Goal: Task Accomplishment & Management: Manage account settings

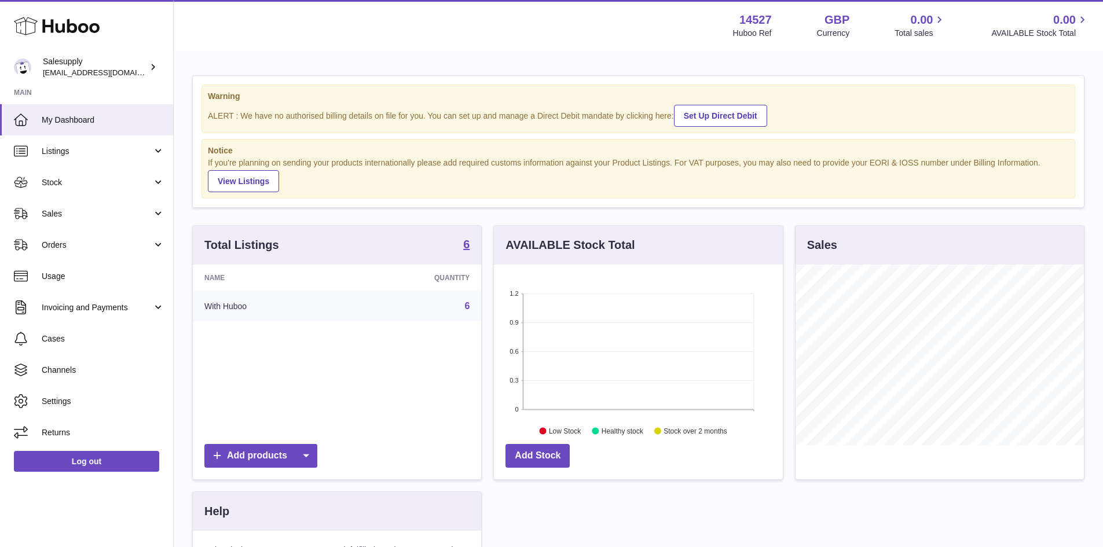
scroll to position [181, 289]
click at [158, 151] on link "Listings" at bounding box center [86, 151] width 173 height 31
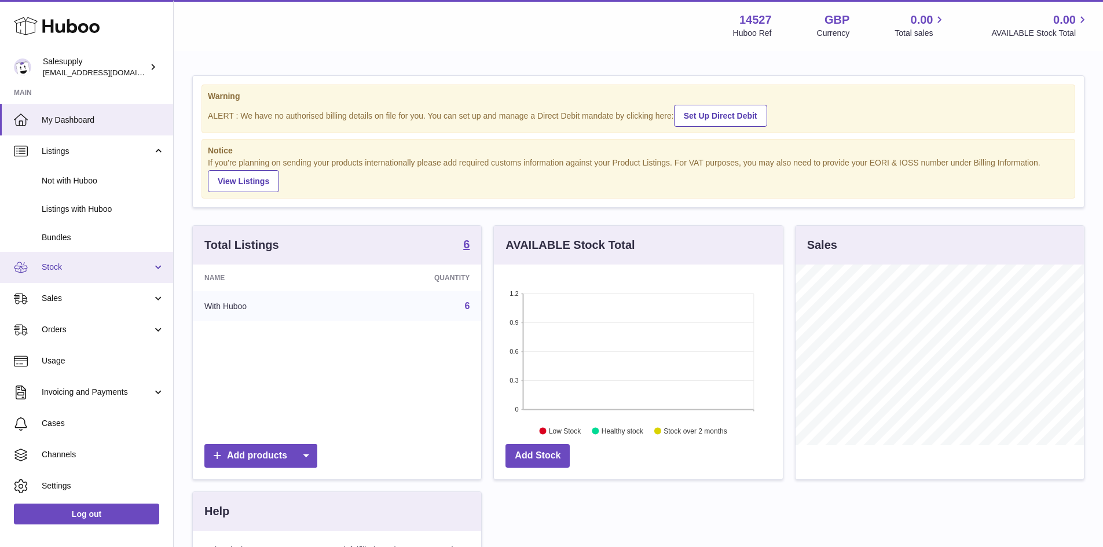
click at [147, 266] on span "Stock" at bounding box center [97, 267] width 111 height 11
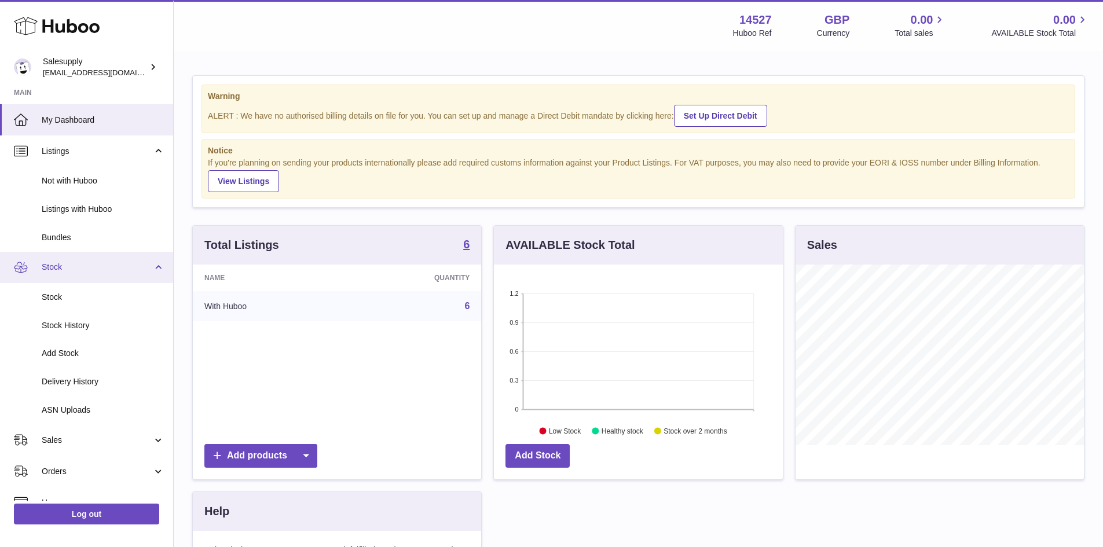
click at [147, 266] on span "Stock" at bounding box center [97, 267] width 111 height 11
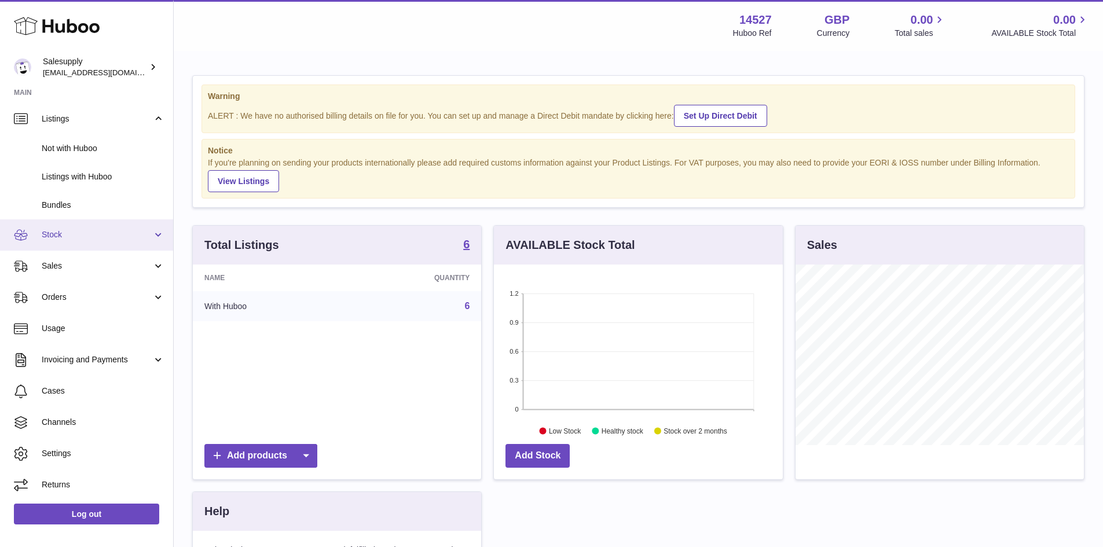
scroll to position [0, 0]
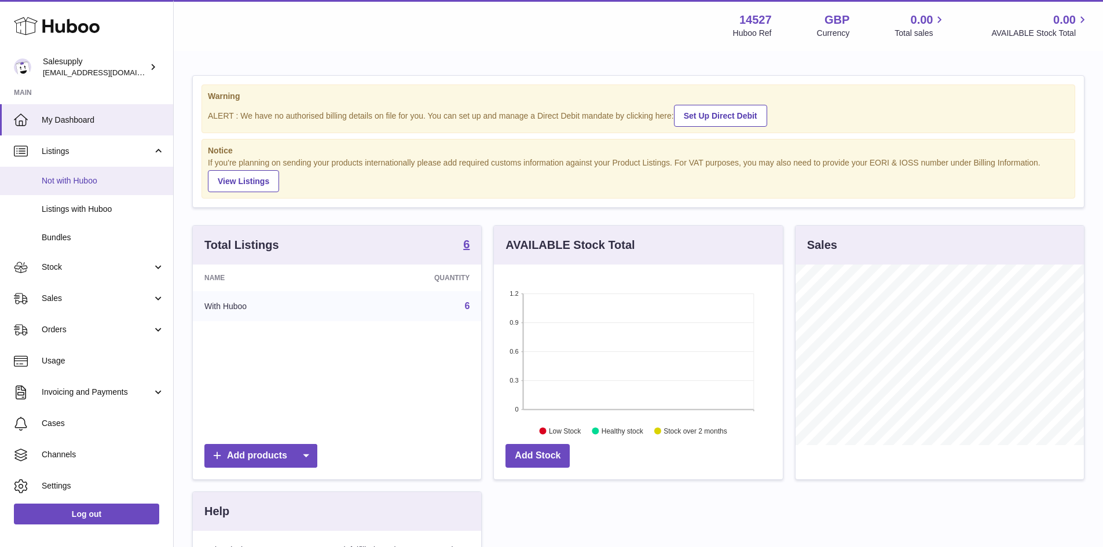
click at [86, 184] on span "Not with Huboo" at bounding box center [103, 180] width 123 height 11
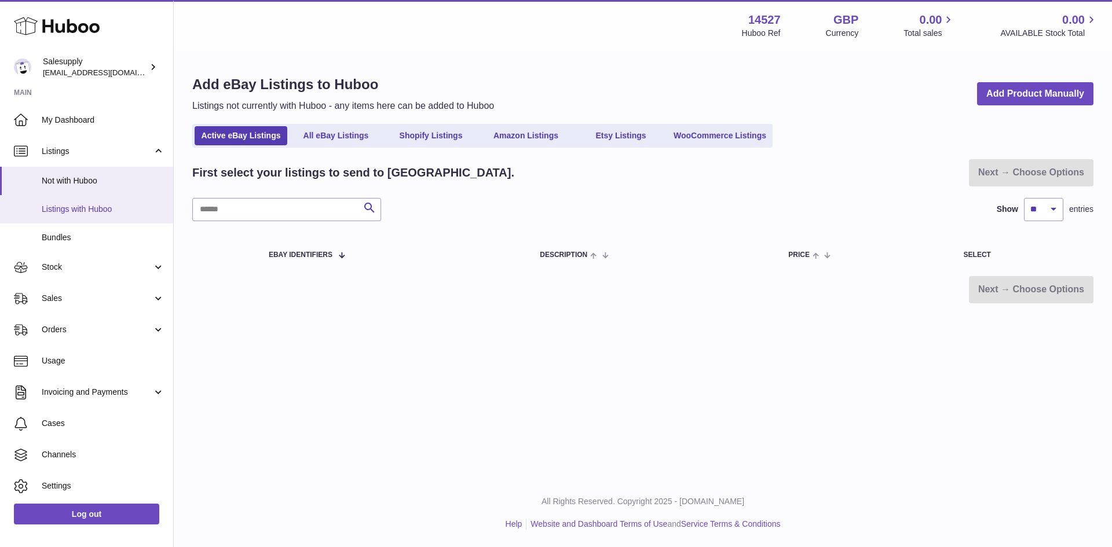
click at [68, 212] on span "Listings with Huboo" at bounding box center [103, 209] width 123 height 11
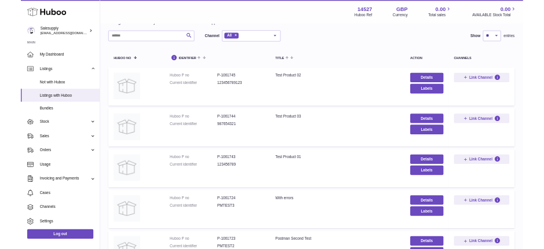
scroll to position [56, 0]
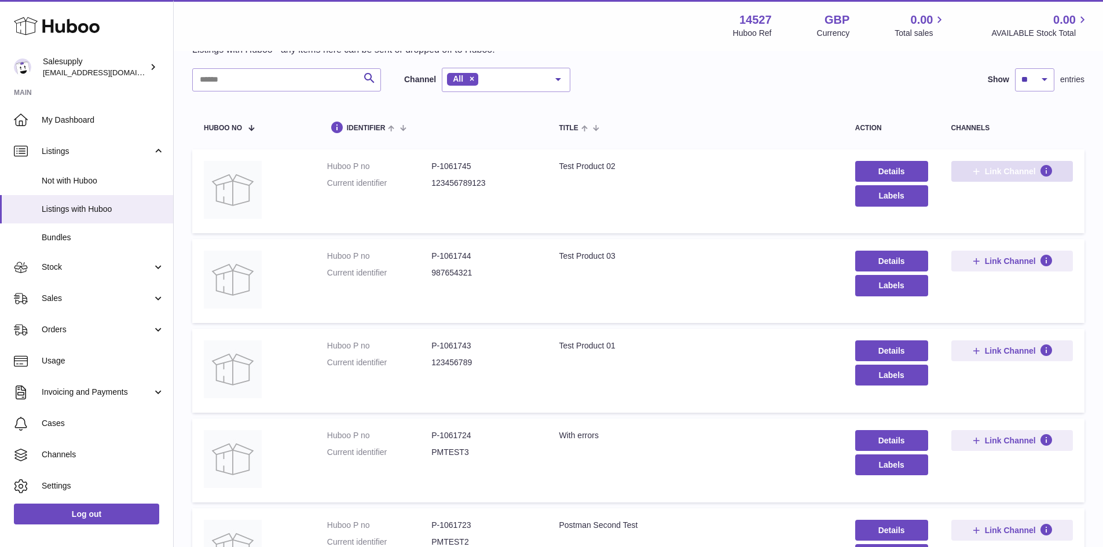
click at [973, 174] on icon at bounding box center [976, 171] width 10 height 10
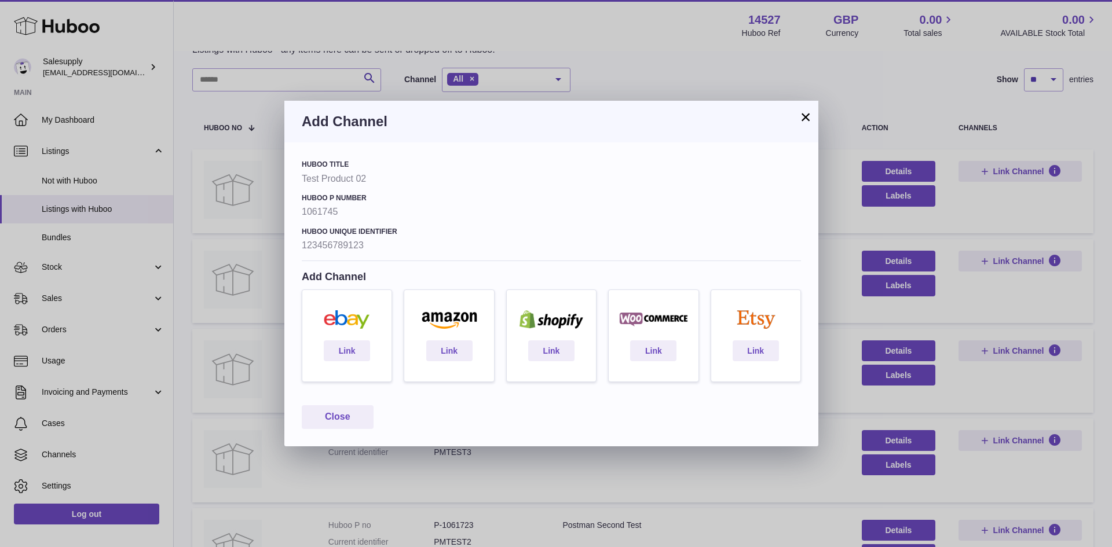
click at [806, 116] on button "×" at bounding box center [806, 117] width 14 height 14
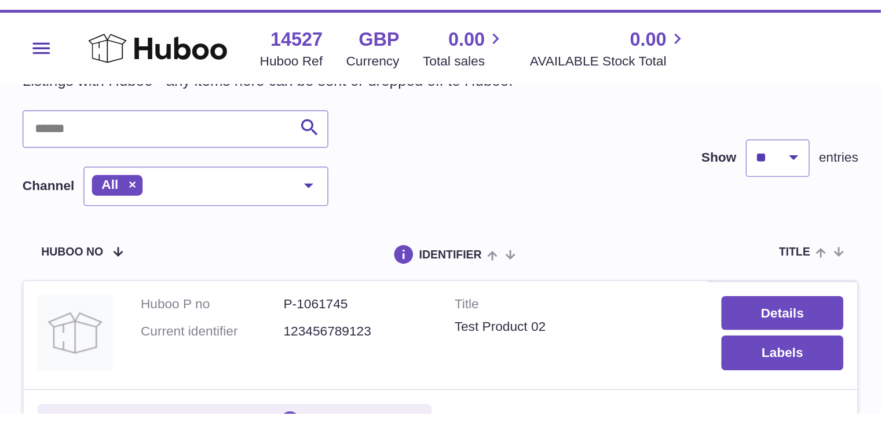
scroll to position [56, 0]
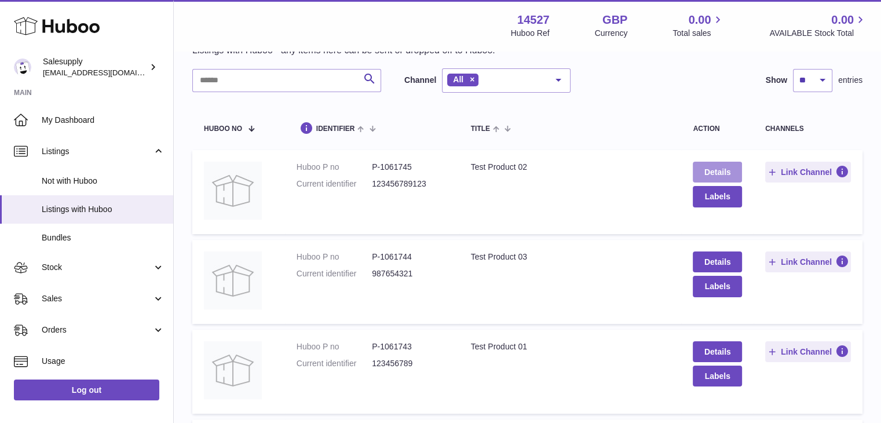
click at [717, 171] on link "Details" at bounding box center [717, 172] width 49 height 21
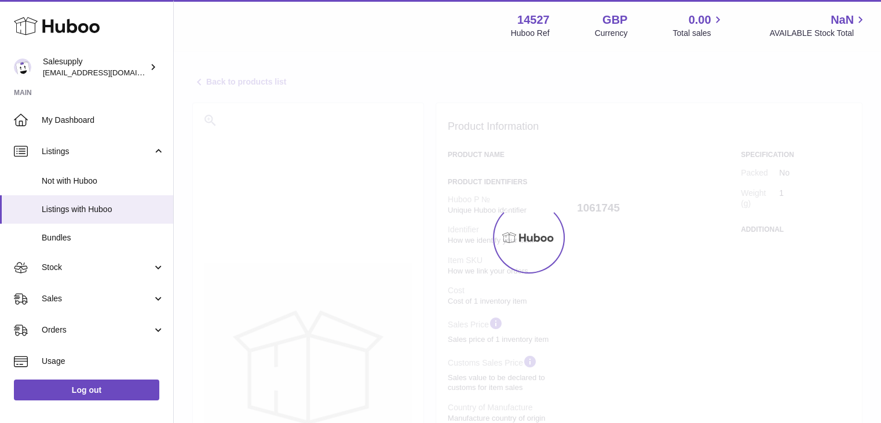
select select "**"
select select "****"
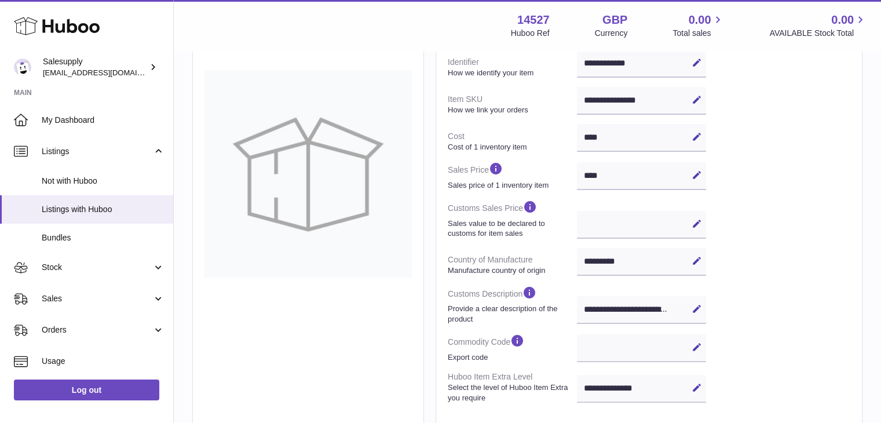
scroll to position [232, 0]
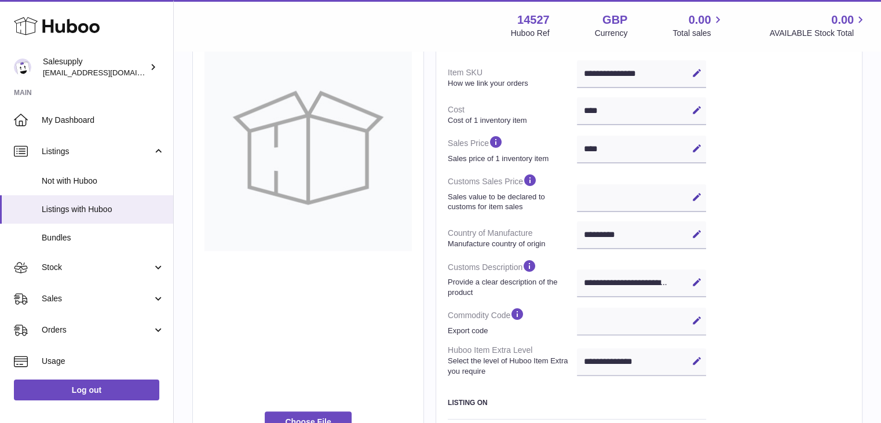
click at [606, 322] on div "Edit Cancel Save" at bounding box center [641, 321] width 129 height 28
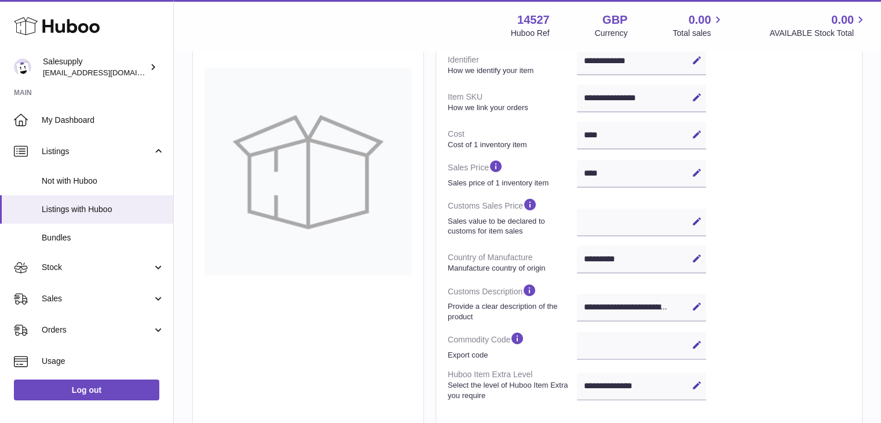
scroll to position [207, 0]
click at [695, 174] on icon at bounding box center [696, 173] width 10 height 10
click at [696, 174] on icon at bounding box center [696, 173] width 10 height 10
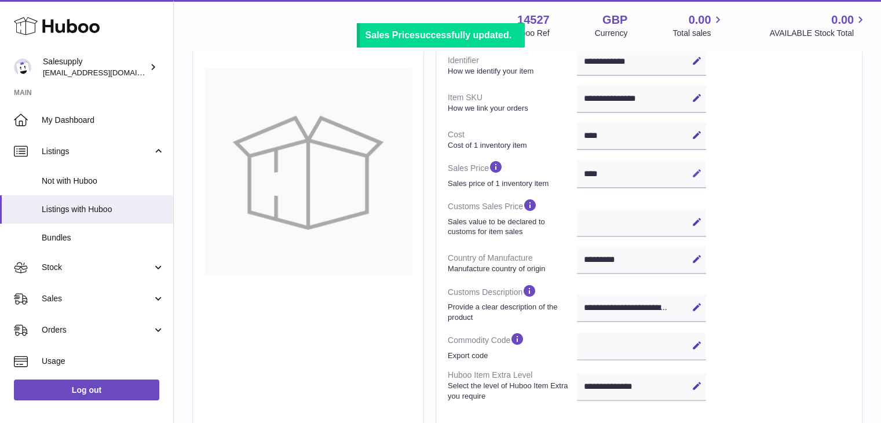
click at [693, 174] on icon at bounding box center [696, 173] width 10 height 10
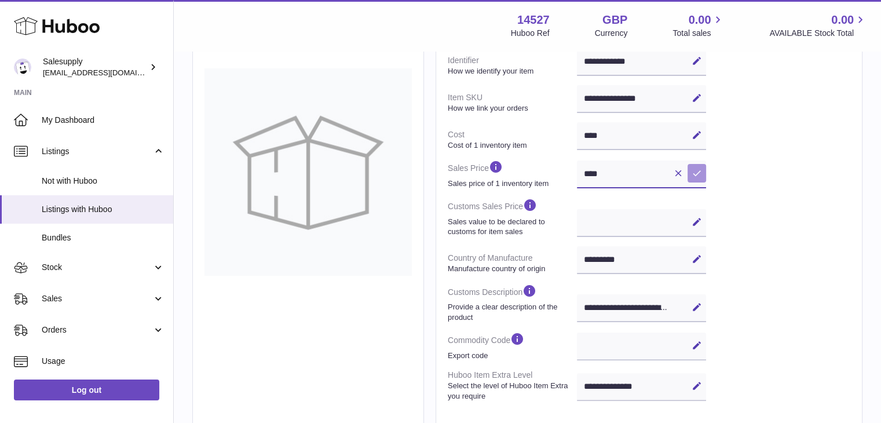
type input "****"
click at [697, 175] on icon at bounding box center [696, 173] width 10 height 10
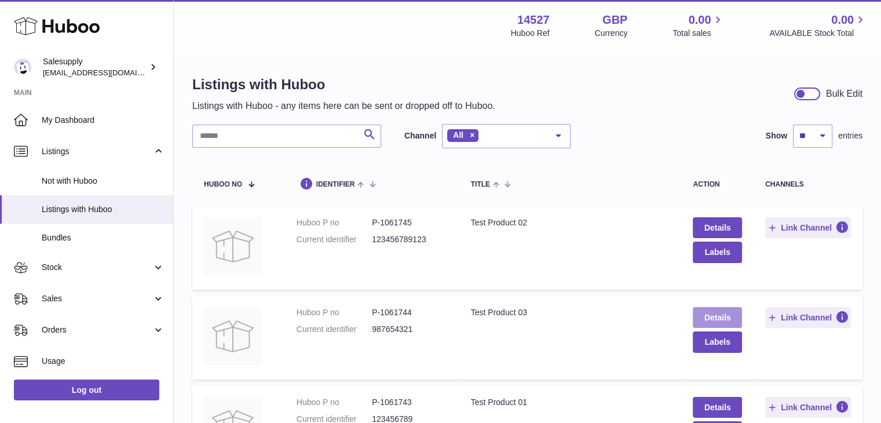
click at [706, 320] on link "Details" at bounding box center [717, 317] width 49 height 21
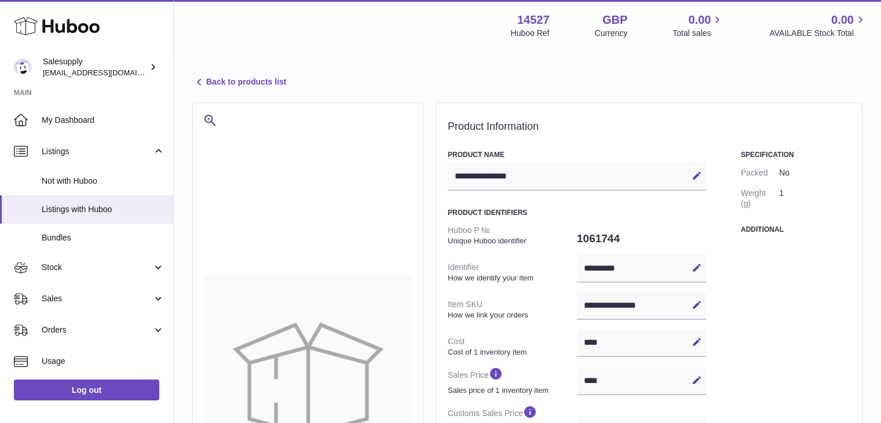
select select "**"
select select "****"
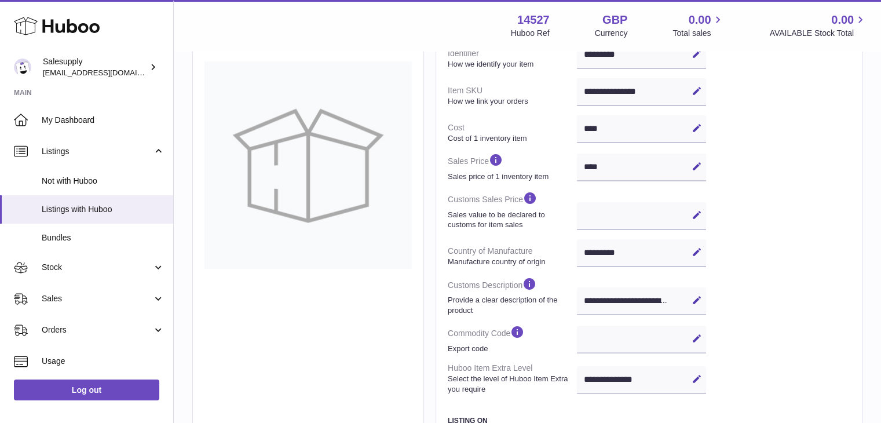
scroll to position [232, 0]
